Goal: Navigation & Orientation: Find specific page/section

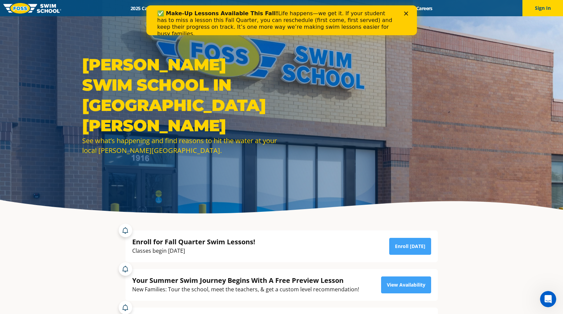
click at [405, 14] on icon "Close" at bounding box center [406, 14] width 4 height 4
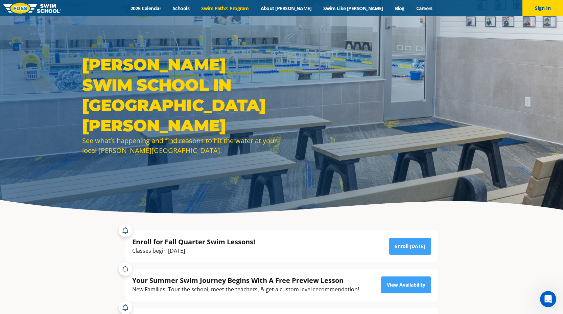
click at [242, 7] on link "Swim Path® Program" at bounding box center [225, 8] width 59 height 6
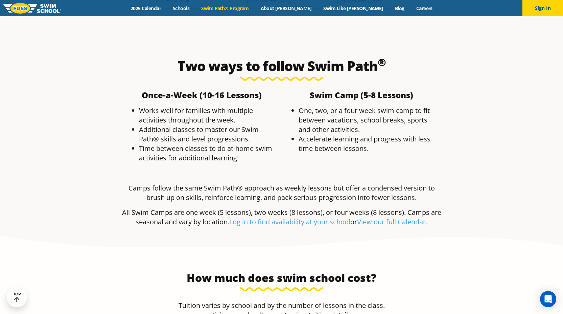
scroll to position [1262, 0]
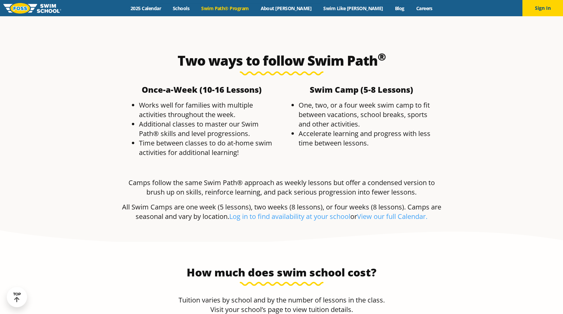
scroll to position [1252, 0]
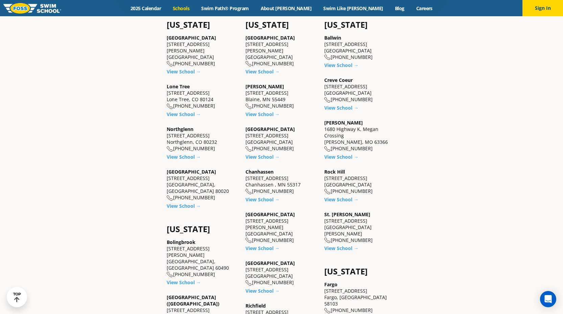
scroll to position [275, 0]
click at [352, 244] on link "View School →" at bounding box center [342, 247] width 34 height 6
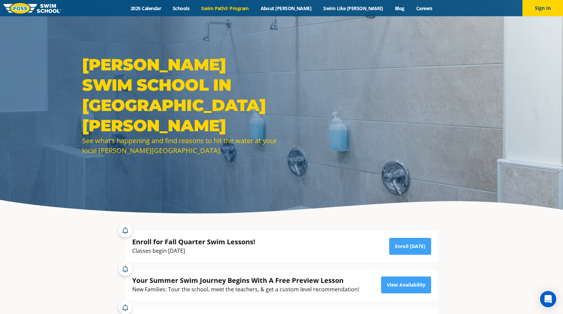
click at [244, 9] on link "Swim Path® Program" at bounding box center [225, 8] width 59 height 6
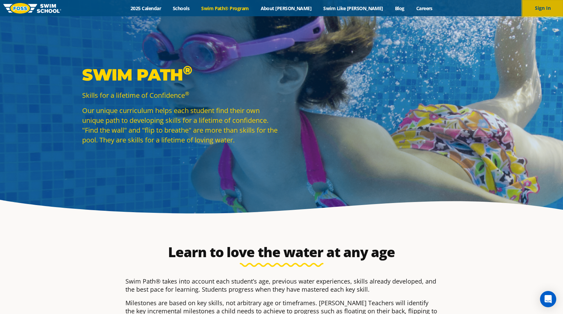
click at [531, 9] on button "Sign In" at bounding box center [543, 8] width 41 height 16
